Goal: Transaction & Acquisition: Purchase product/service

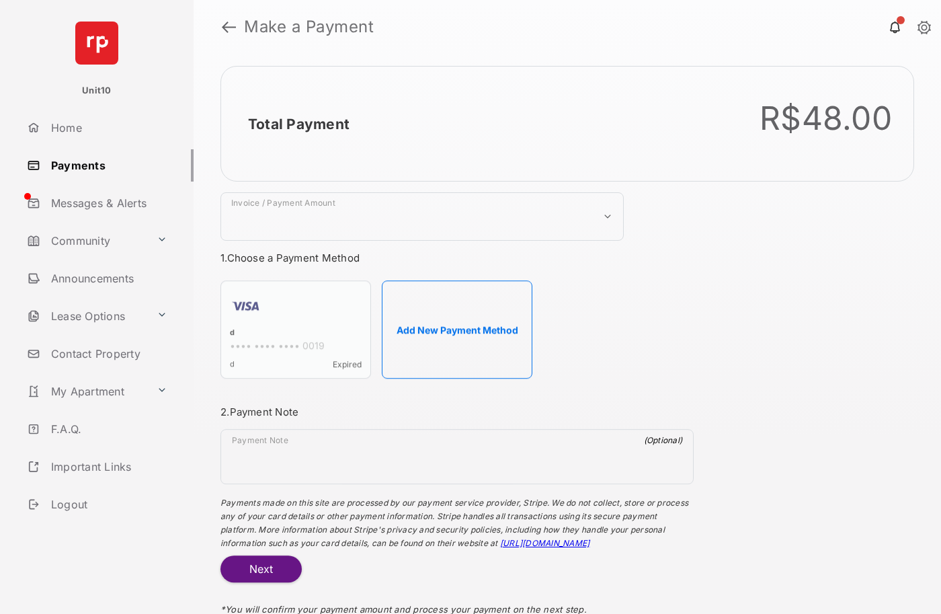
select select "***"
click at [298, 124] on h2 "Total Payment" at bounding box center [298, 124] width 101 height 17
click at [457, 329] on button "Add New Payment Method" at bounding box center [457, 329] width 151 height 98
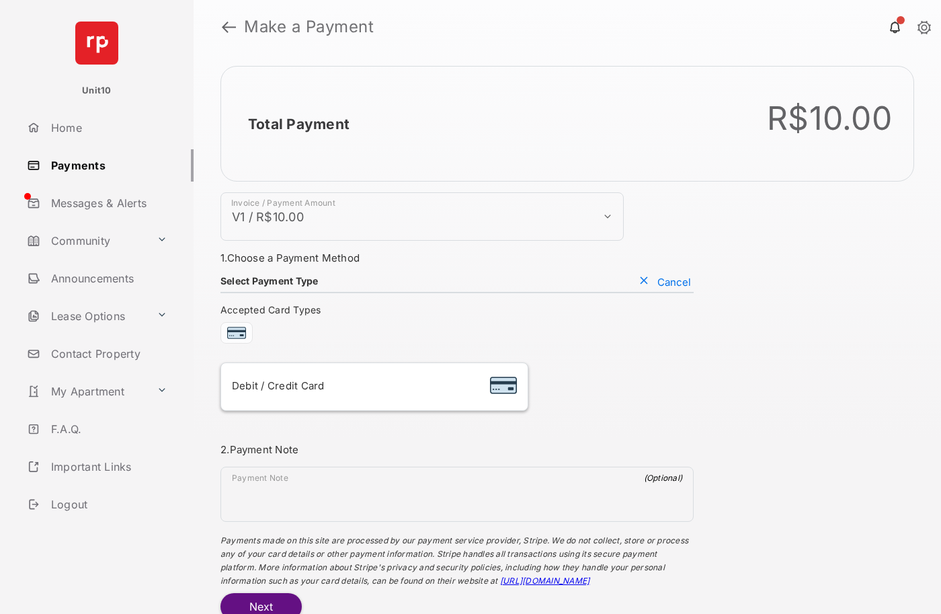
click at [374, 386] on div "Debit / Credit Card" at bounding box center [374, 387] width 285 height 26
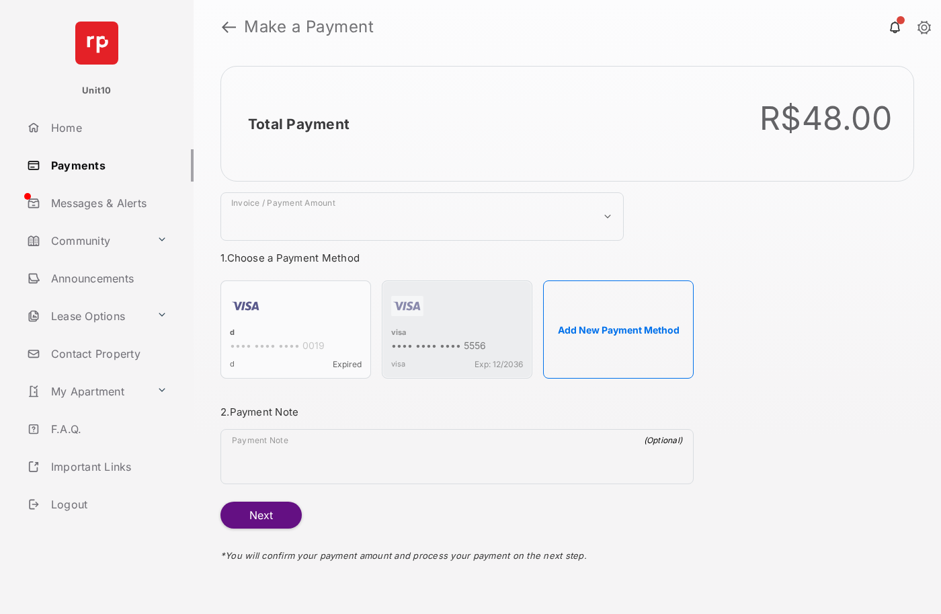
click at [309, 27] on strong "Make a Payment" at bounding box center [309, 27] width 130 height 16
click at [298, 124] on h2 "Total Payment" at bounding box center [298, 124] width 101 height 17
click at [399, 333] on div "visa" at bounding box center [457, 333] width 132 height 12
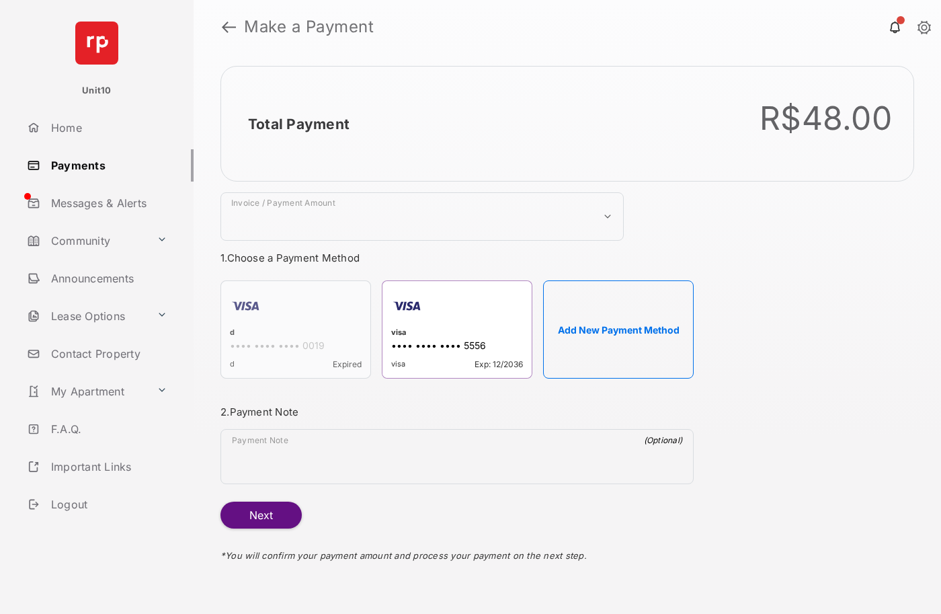
select select "***"
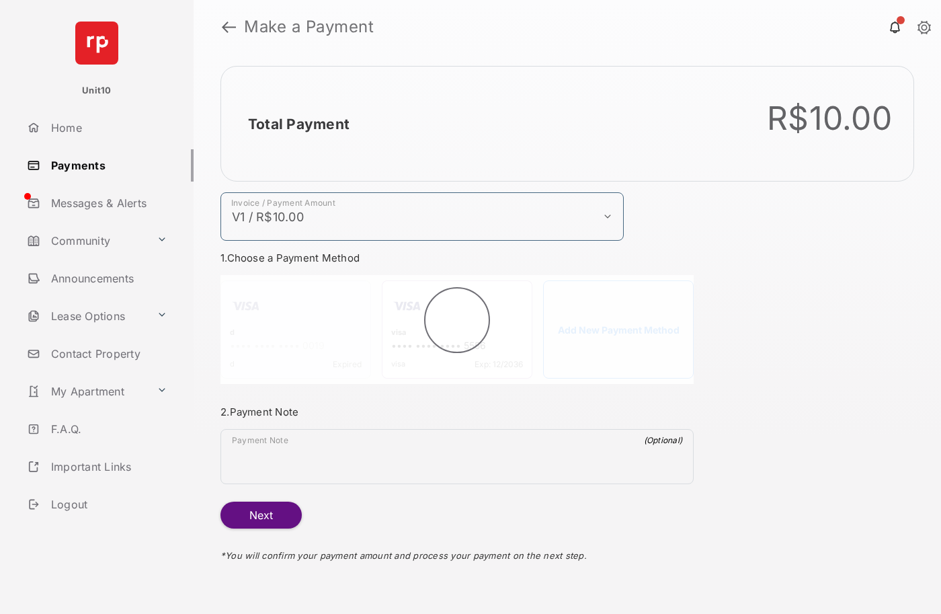
click at [298, 124] on h2 "Total Payment" at bounding box center [298, 124] width 101 height 17
click at [261, 515] on button "Next" at bounding box center [260, 514] width 81 height 27
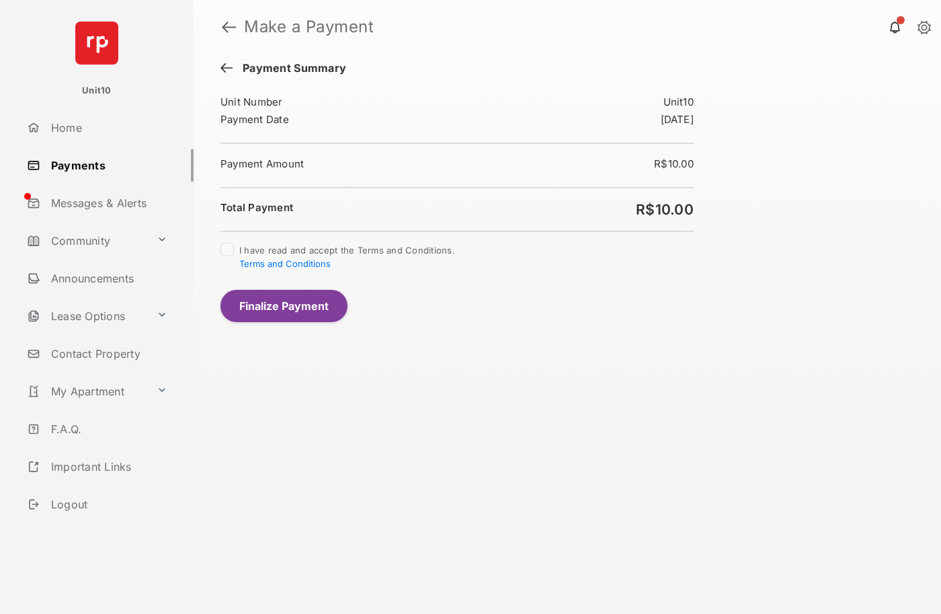
click at [284, 305] on button "Finalize Payment" at bounding box center [283, 306] width 127 height 32
